Goal: Task Accomplishment & Management: Use online tool/utility

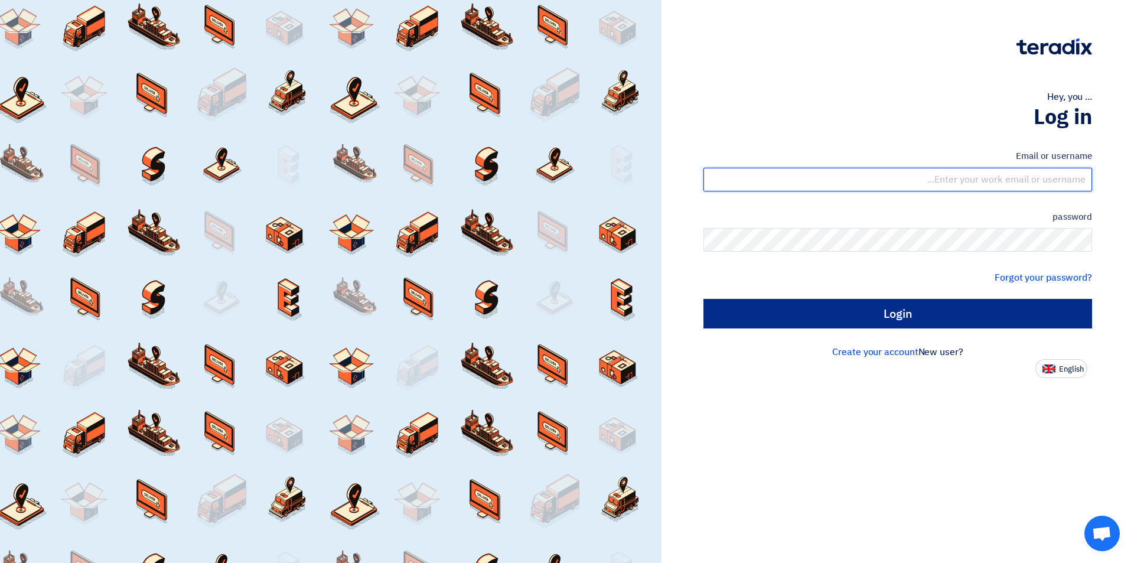
type input "[EMAIL_ADDRESS][DOMAIN_NAME]"
click at [851, 308] on input "Login" at bounding box center [897, 314] width 389 height 30
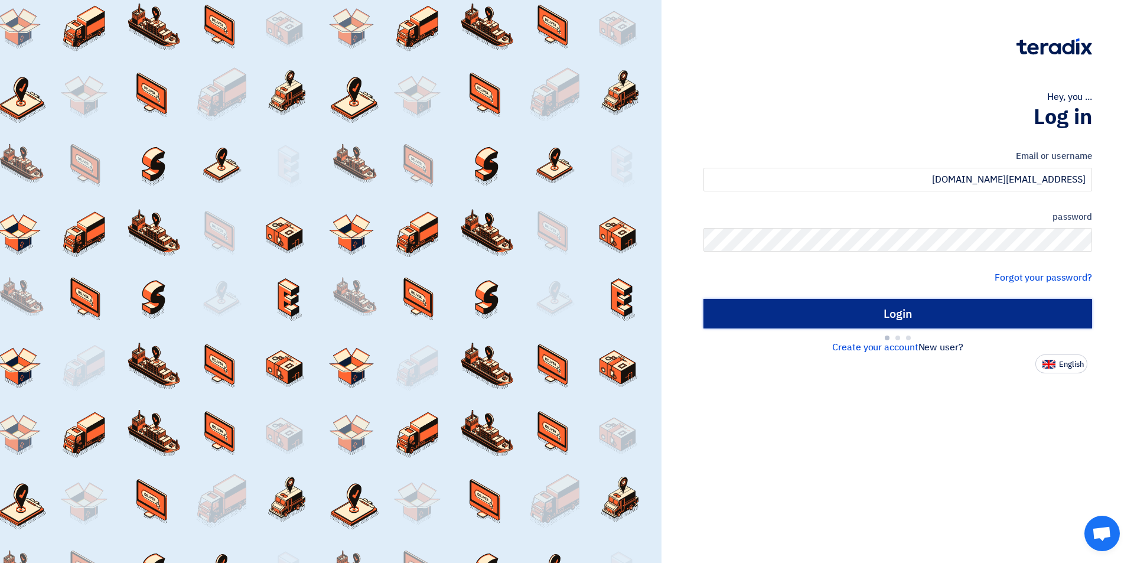
type input "Sign in"
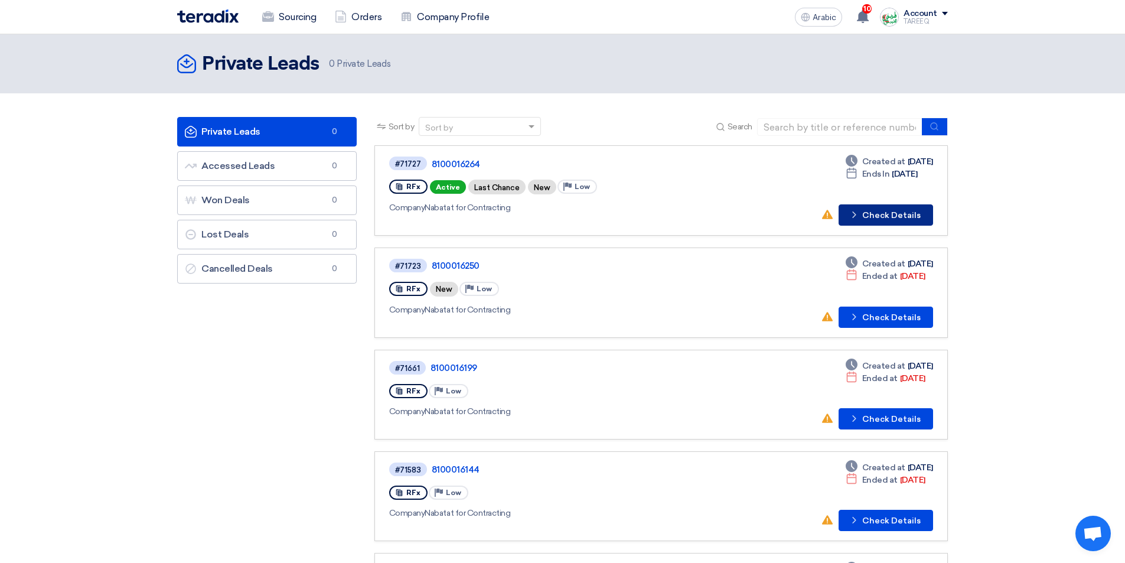
click at [874, 216] on font "Check Details" at bounding box center [891, 215] width 58 height 10
